Goal: Task Accomplishment & Management: Use online tool/utility

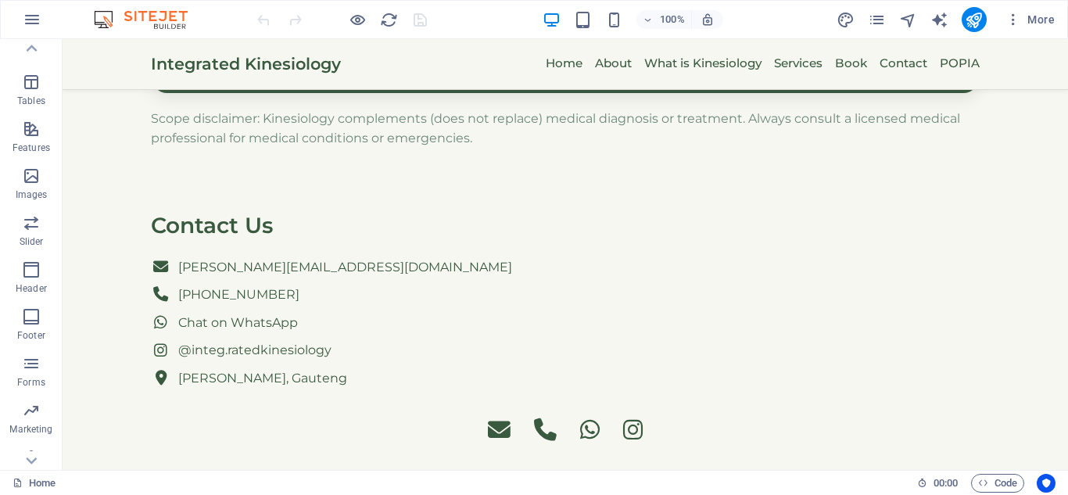
scroll to position [273, 0]
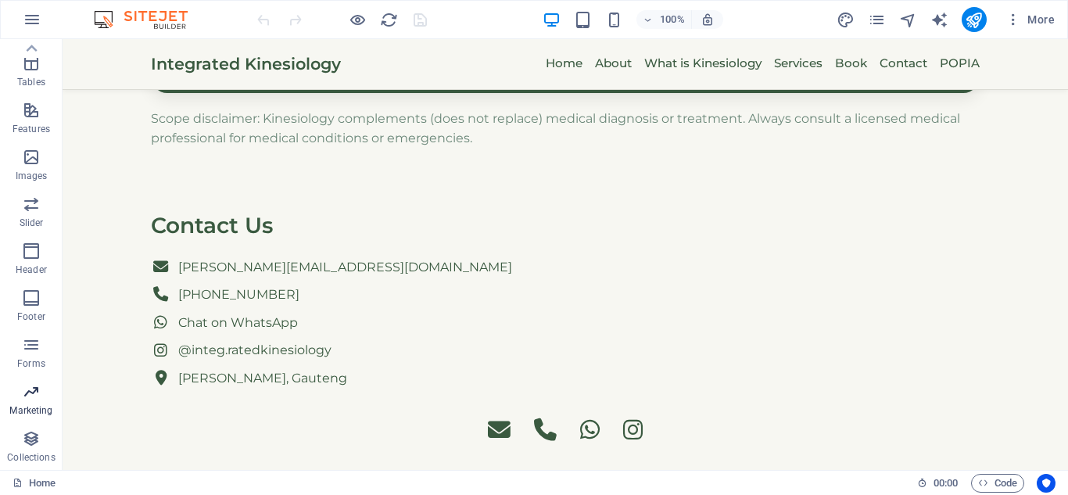
click at [20, 396] on span "Marketing" at bounding box center [31, 401] width 63 height 38
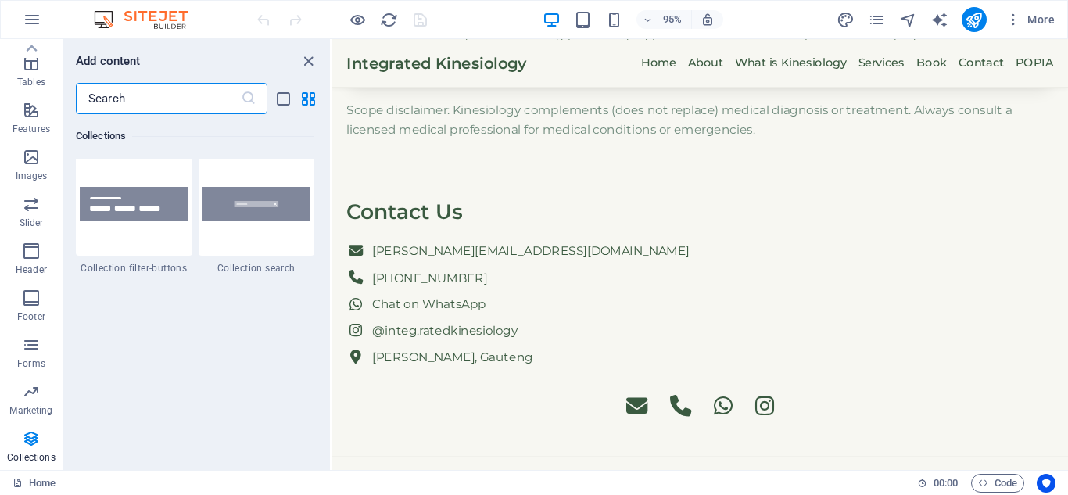
scroll to position [14982, 0]
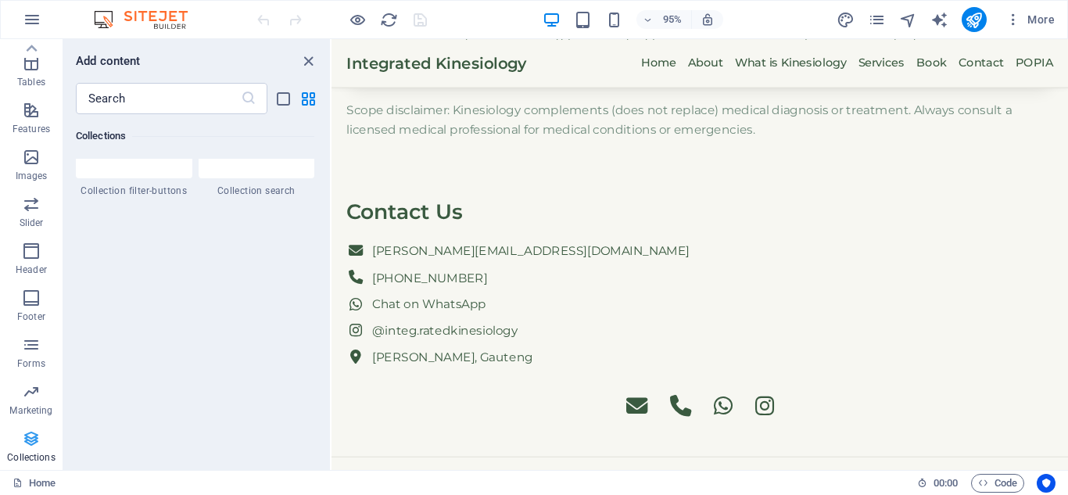
click at [36, 446] on icon "button" at bounding box center [31, 438] width 19 height 19
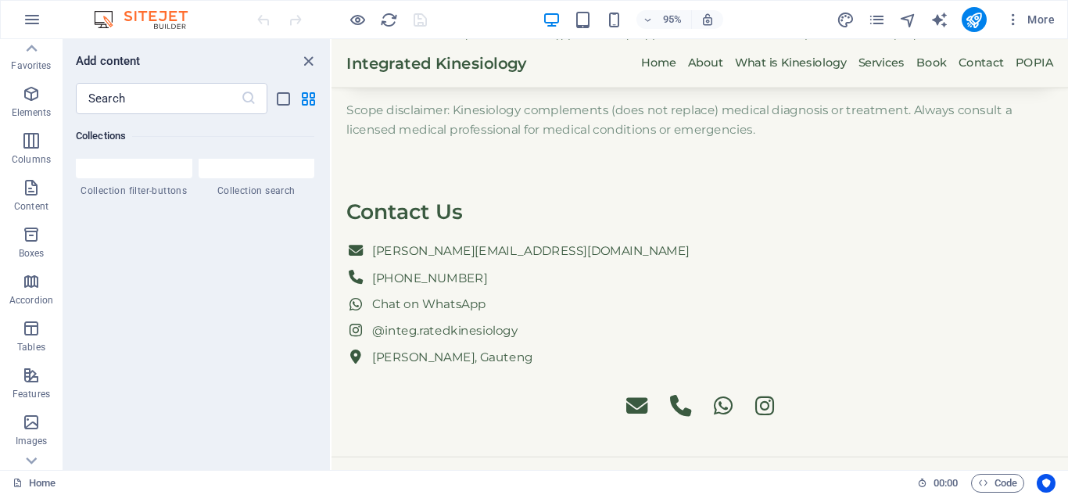
scroll to position [0, 0]
click at [1008, 20] on icon "button" at bounding box center [1013, 20] width 16 height 16
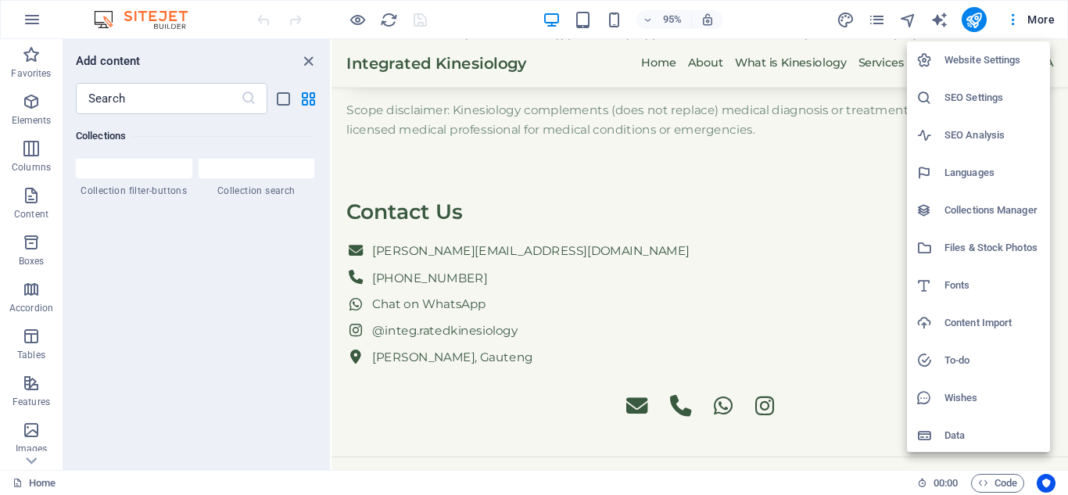
click at [988, 91] on h6 "SEO Settings" at bounding box center [992, 97] width 96 height 19
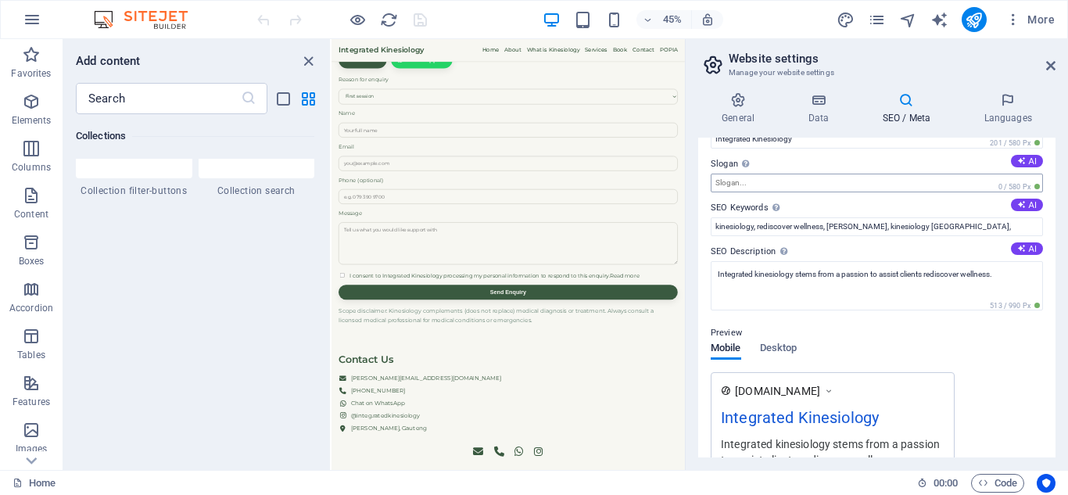
scroll to position [38, 0]
click at [1029, 202] on button "AI" at bounding box center [1027, 205] width 32 height 13
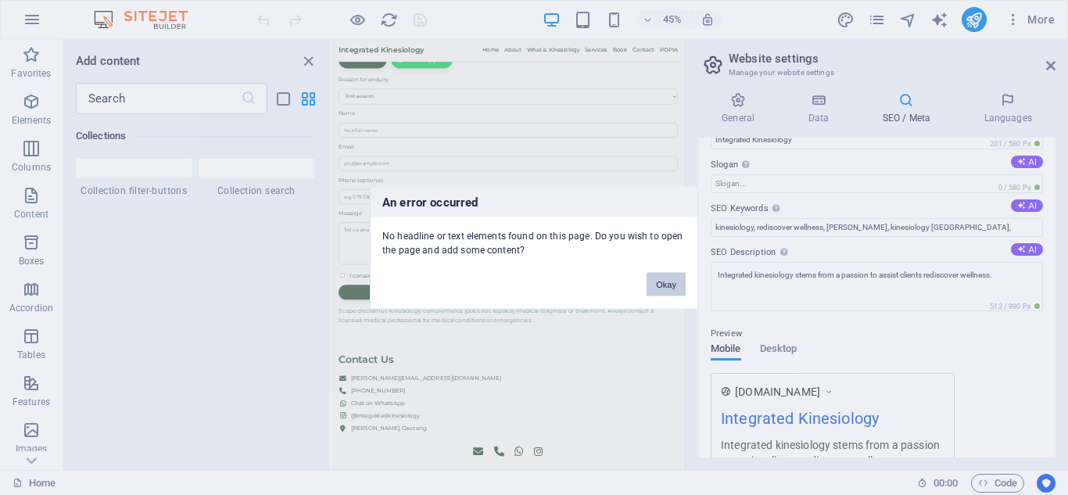
click at [668, 278] on button "Okay" at bounding box center [666, 283] width 39 height 23
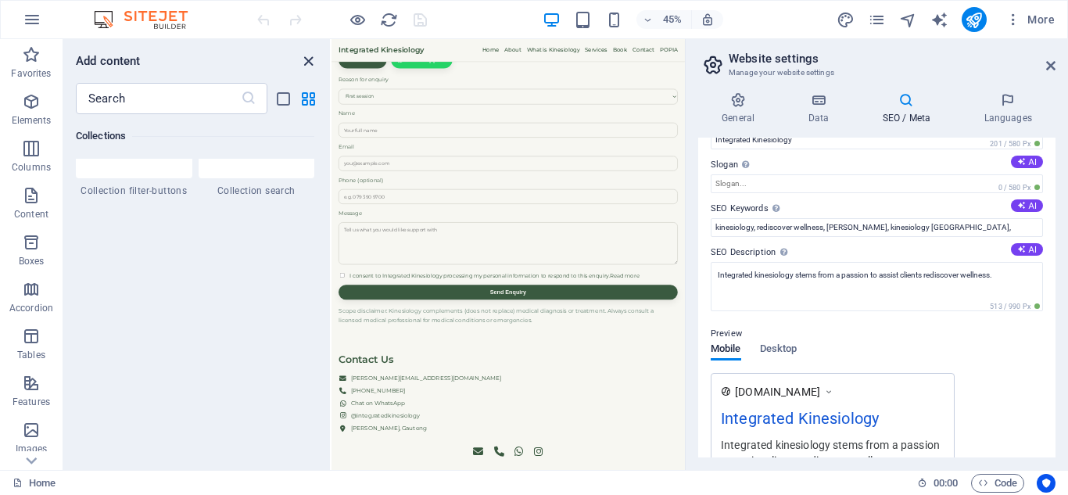
click at [308, 65] on icon "close panel" at bounding box center [308, 61] width 18 height 18
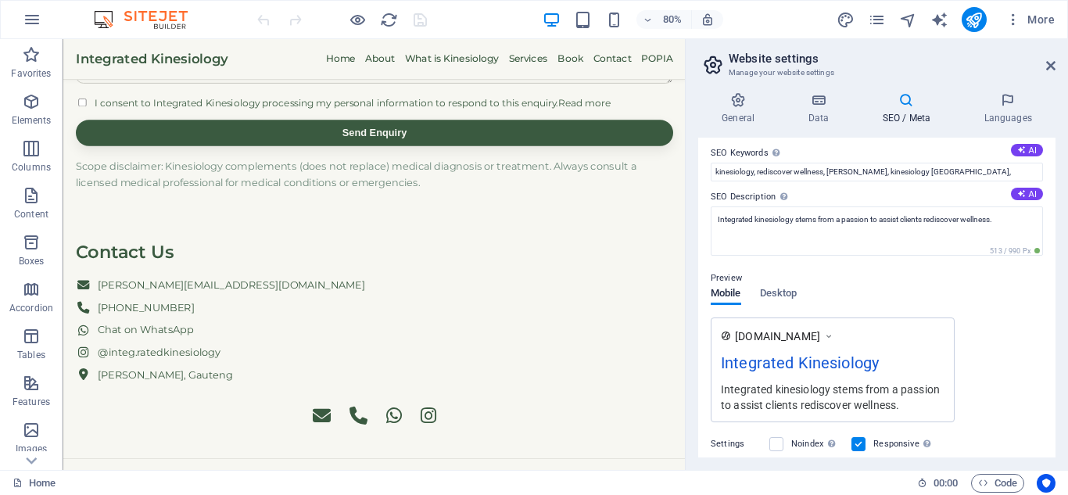
scroll to position [0, 0]
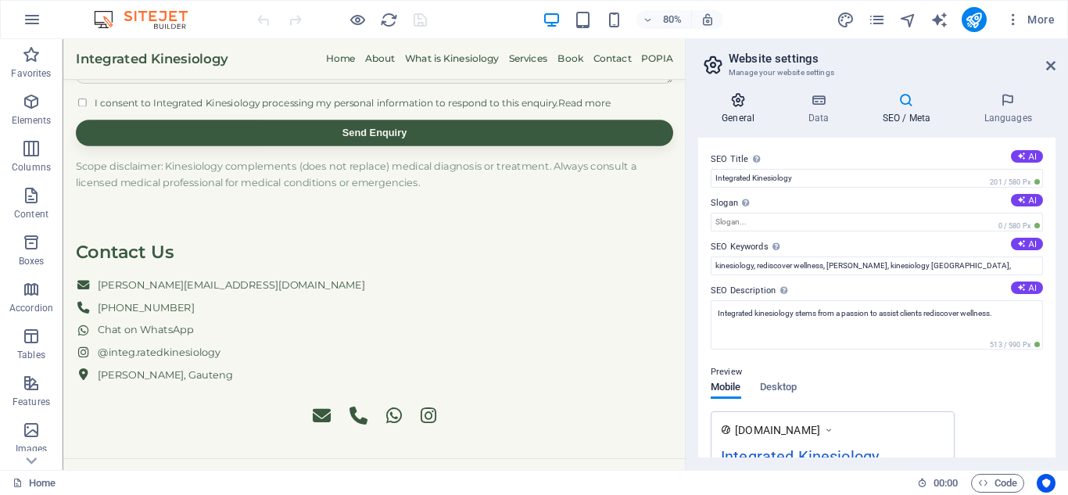
click at [745, 119] on h4 "General" at bounding box center [741, 108] width 86 height 33
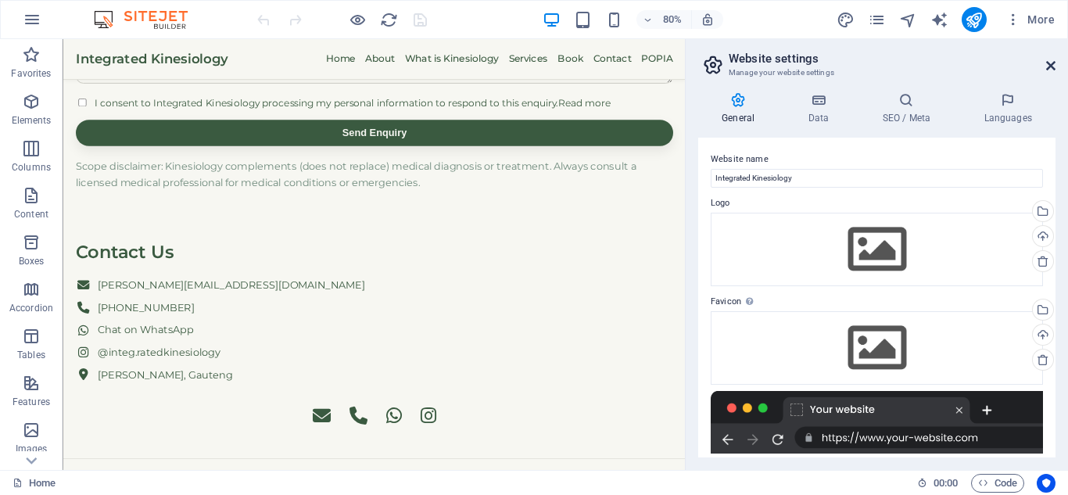
click at [1050, 62] on icon at bounding box center [1050, 65] width 9 height 13
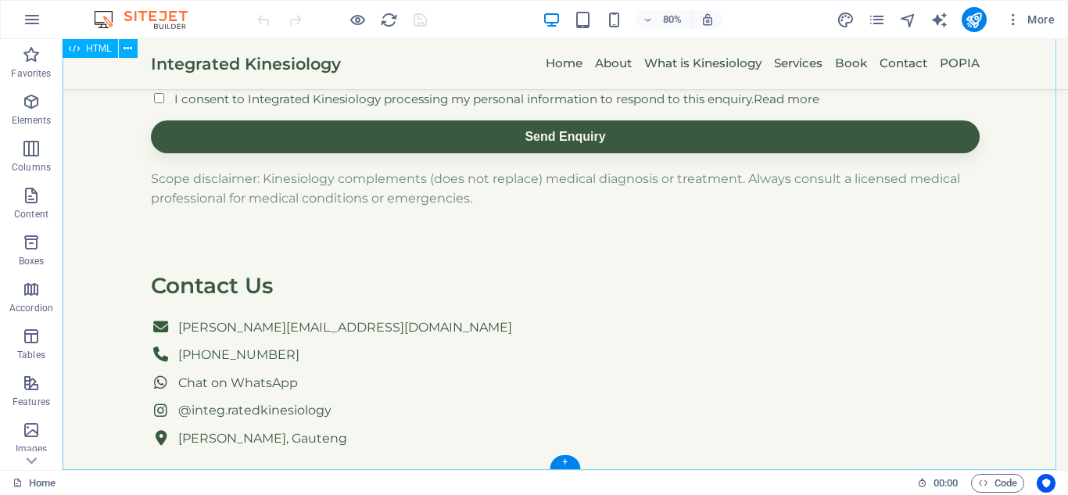
scroll to position [1917, 0]
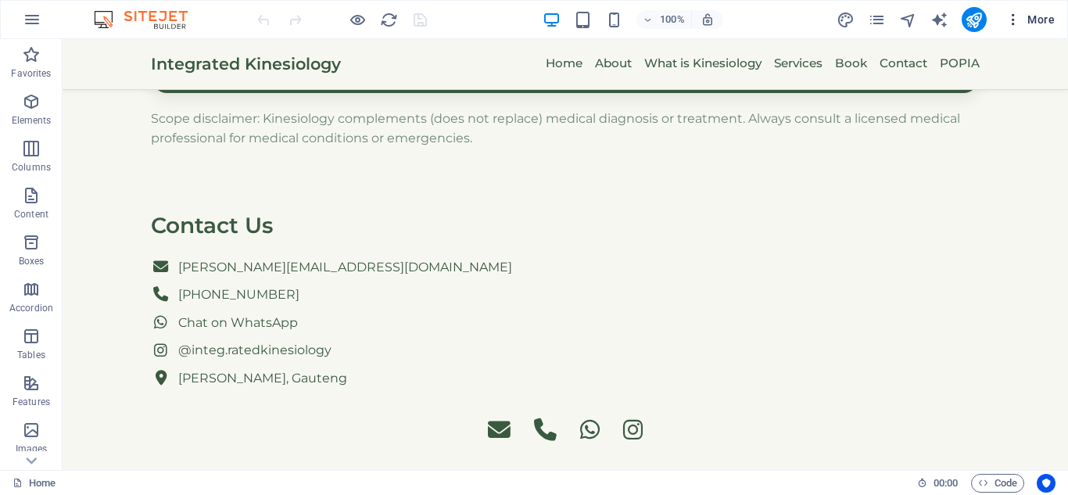
click at [1007, 13] on icon "button" at bounding box center [1013, 20] width 16 height 16
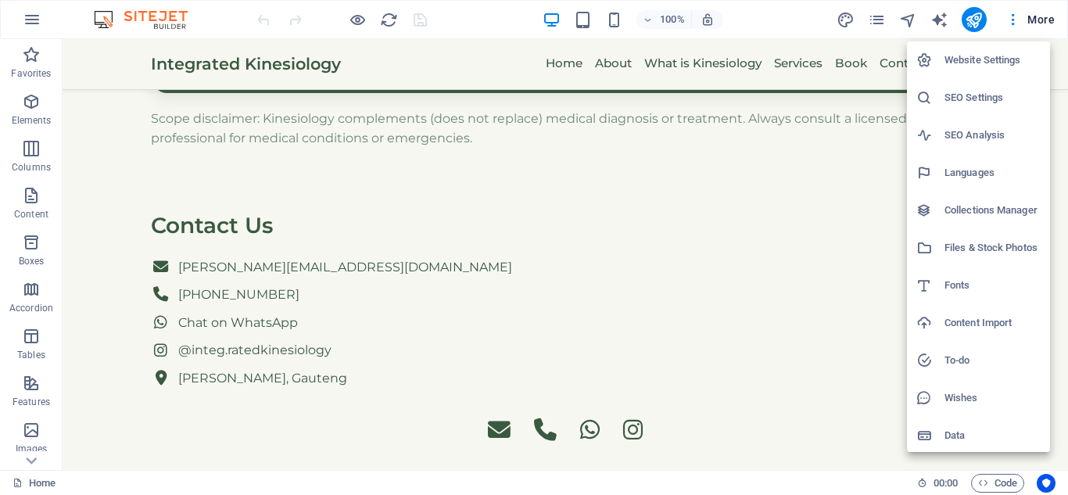
click at [998, 56] on h6 "Website Settings" at bounding box center [992, 60] width 96 height 19
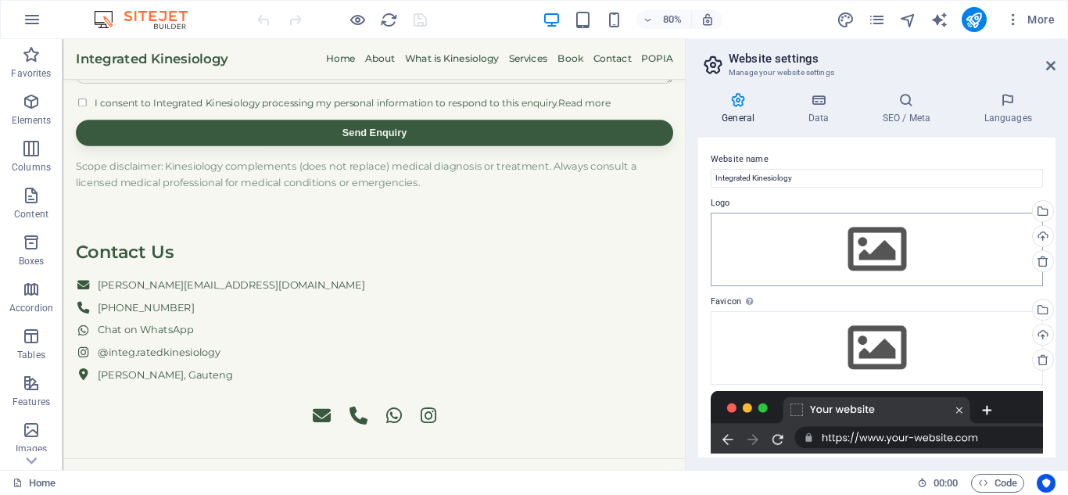
scroll to position [213, 0]
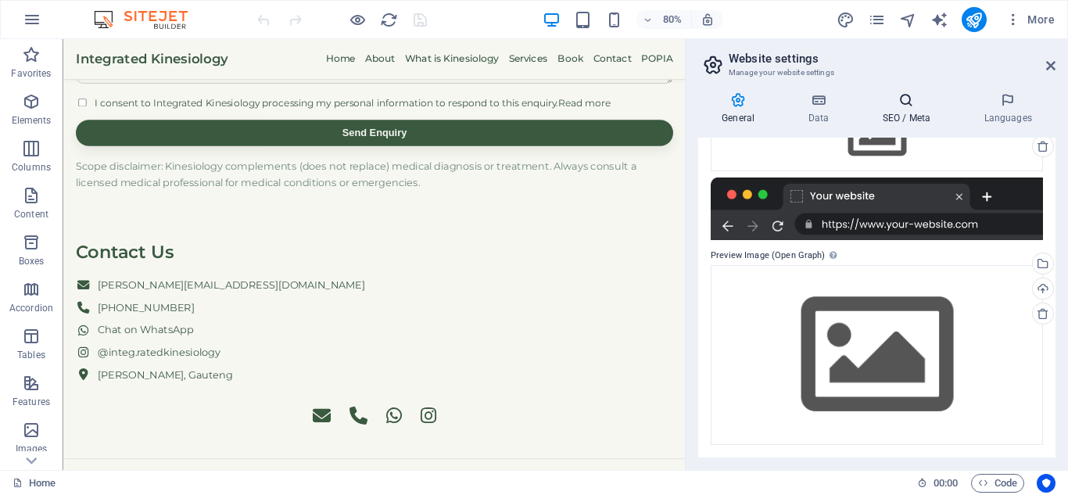
click at [908, 110] on h4 "SEO / Meta" at bounding box center [909, 108] width 102 height 33
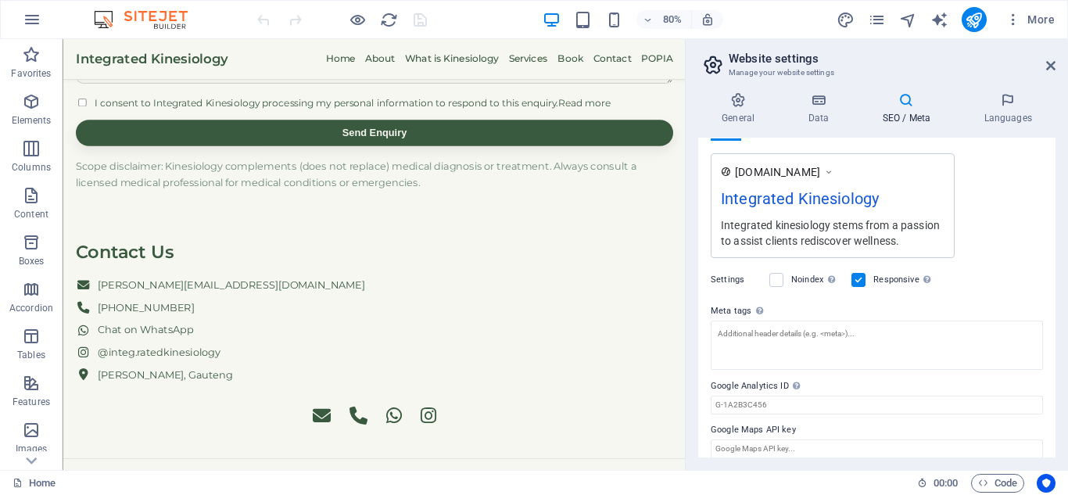
scroll to position [271, 0]
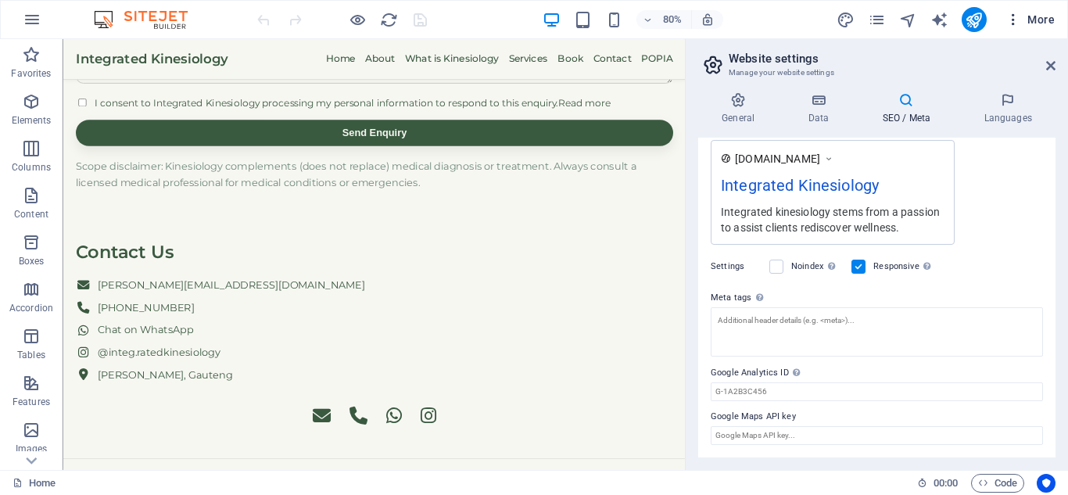
click at [1038, 17] on span "More" at bounding box center [1029, 20] width 49 height 16
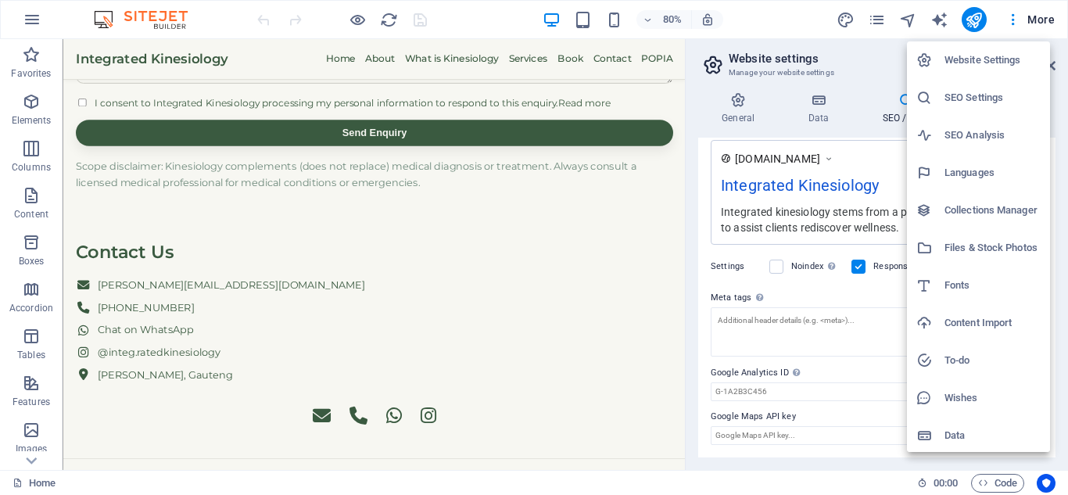
click at [968, 19] on div at bounding box center [534, 247] width 1068 height 495
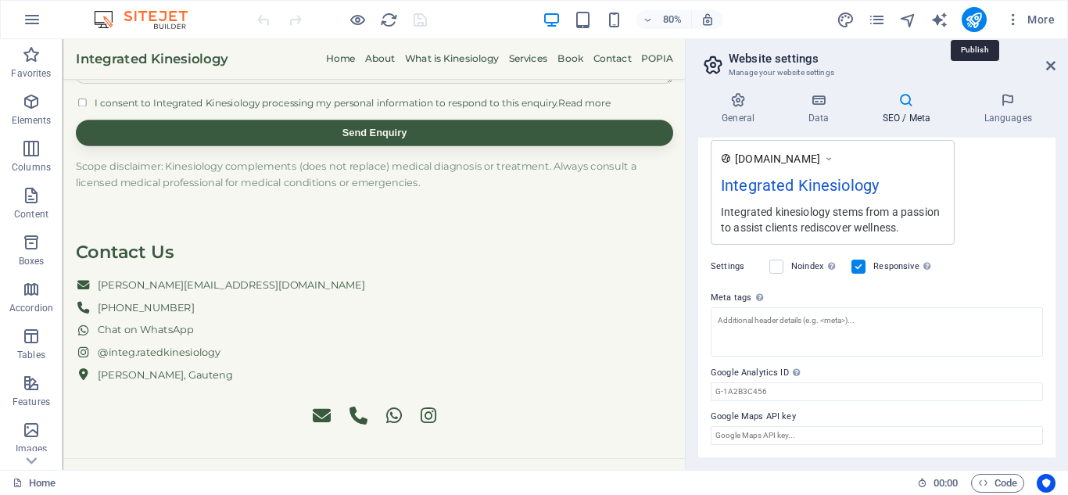
click at [968, 19] on icon "publish" at bounding box center [974, 20] width 18 height 18
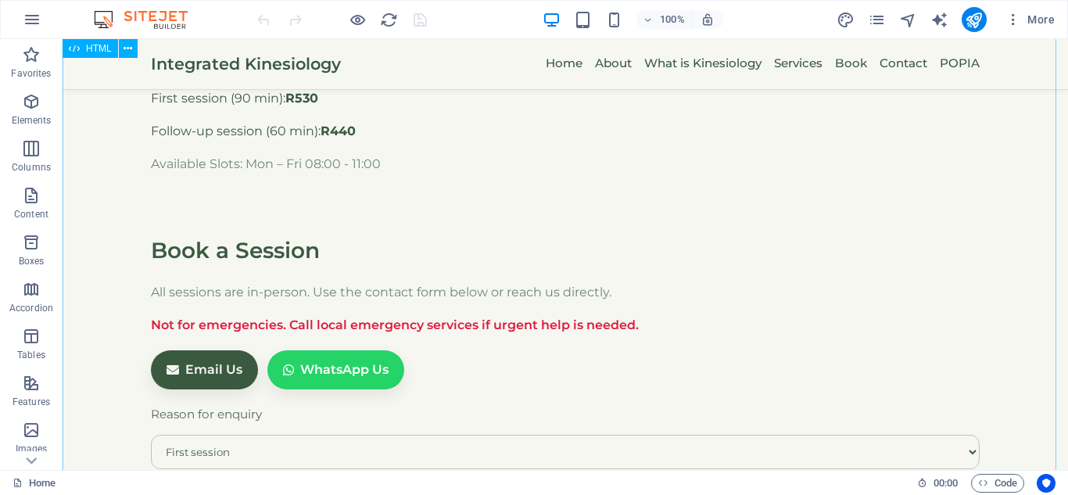
scroll to position [750, 0]
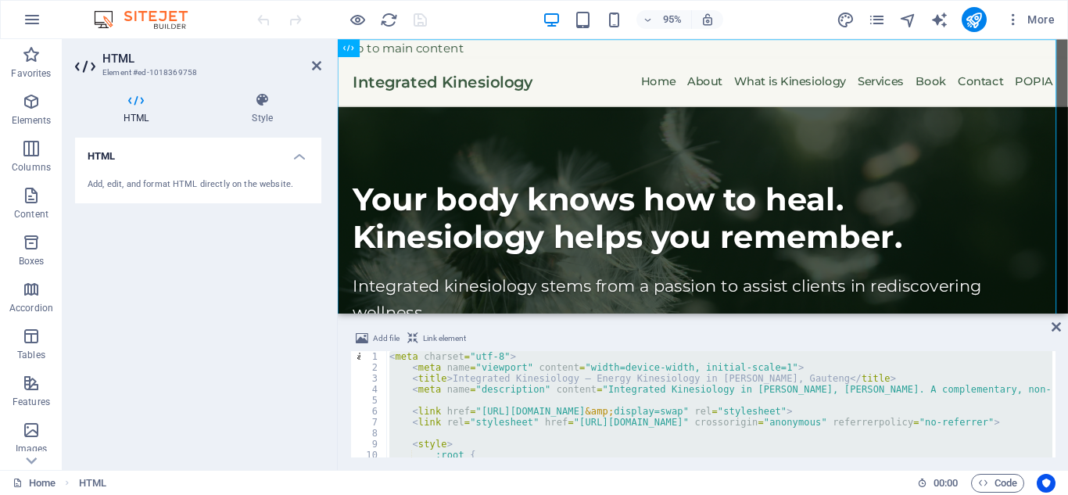
type textarea "</html>"
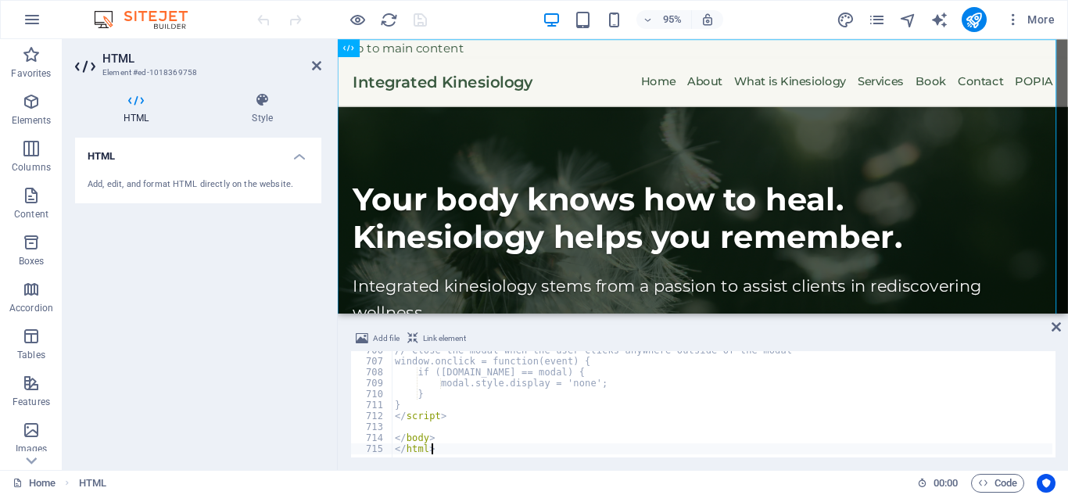
scroll to position [7722, 0]
click at [315, 65] on icon at bounding box center [316, 65] width 9 height 13
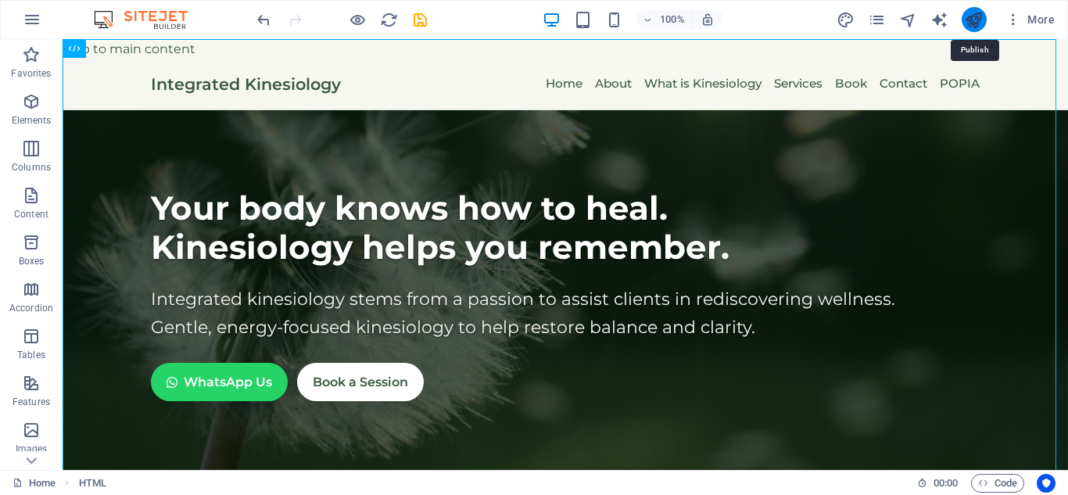
click at [969, 16] on icon "publish" at bounding box center [974, 20] width 18 height 18
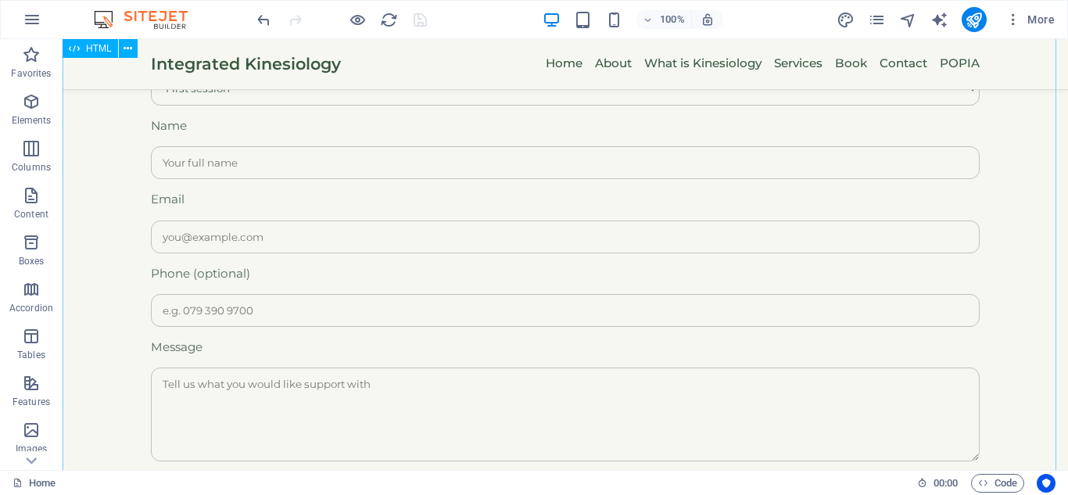
scroll to position [1386, 0]
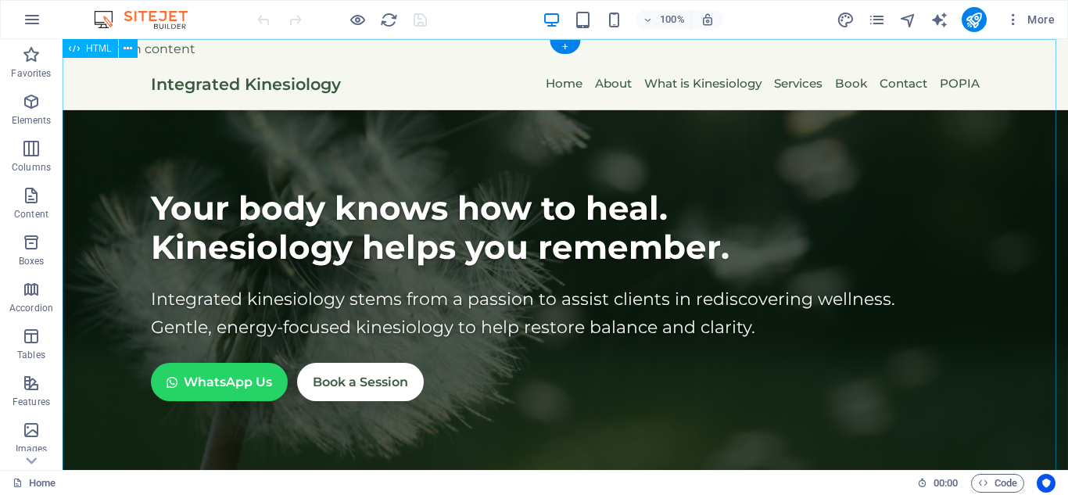
drag, startPoint x: 475, startPoint y: 340, endPoint x: 561, endPoint y: 384, distance: 96.5
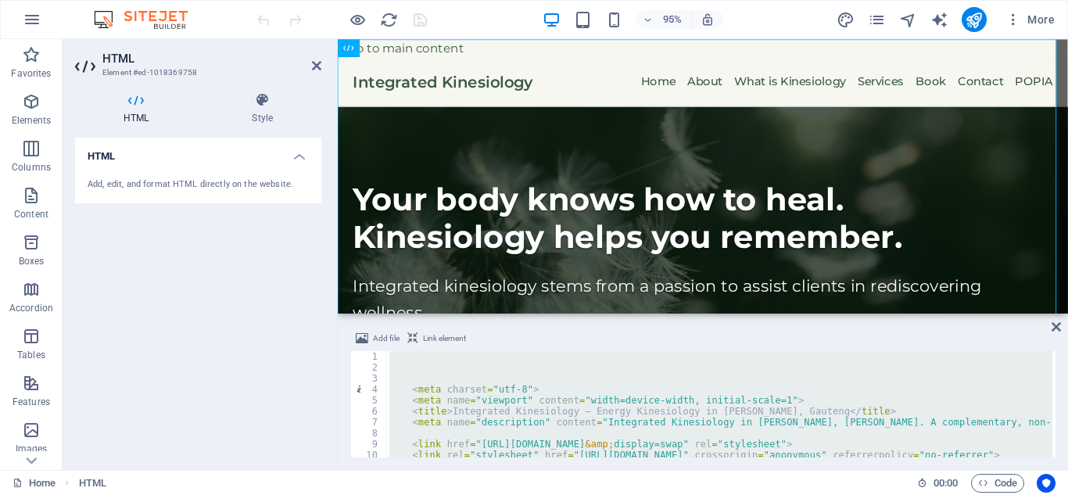
paste textarea "</html>"
type textarea "</html>"
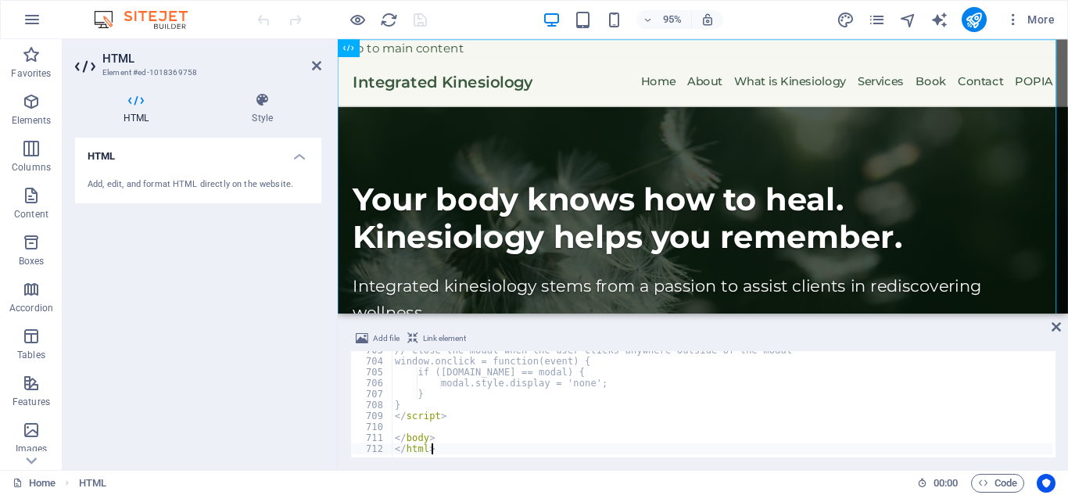
scroll to position [7689, 0]
click at [312, 65] on icon at bounding box center [316, 65] width 9 height 13
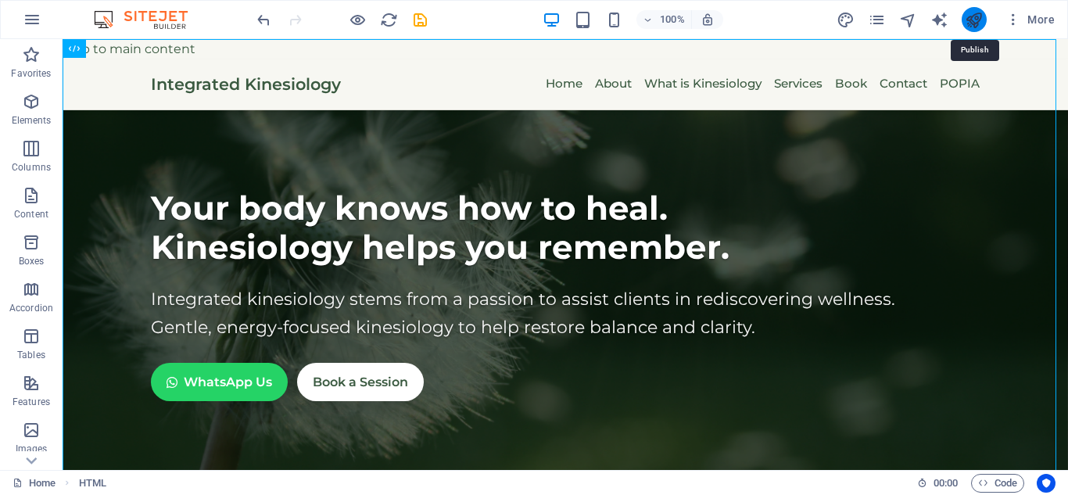
click at [969, 18] on icon "publish" at bounding box center [974, 20] width 18 height 18
